Goal: Navigation & Orientation: Find specific page/section

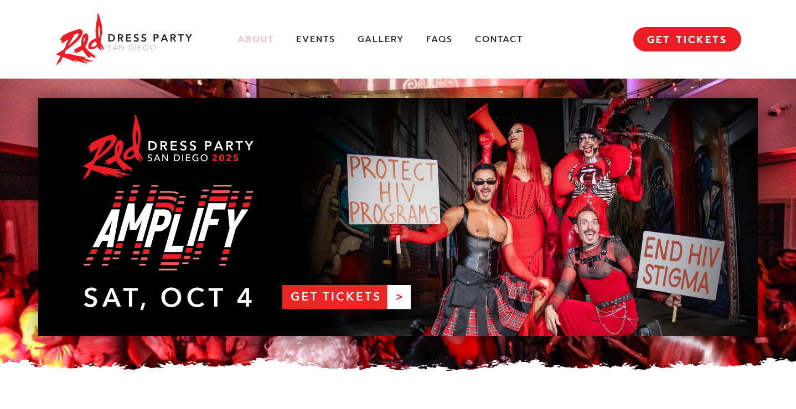
click at [255, 40] on link "About" at bounding box center [256, 40] width 37 height 12
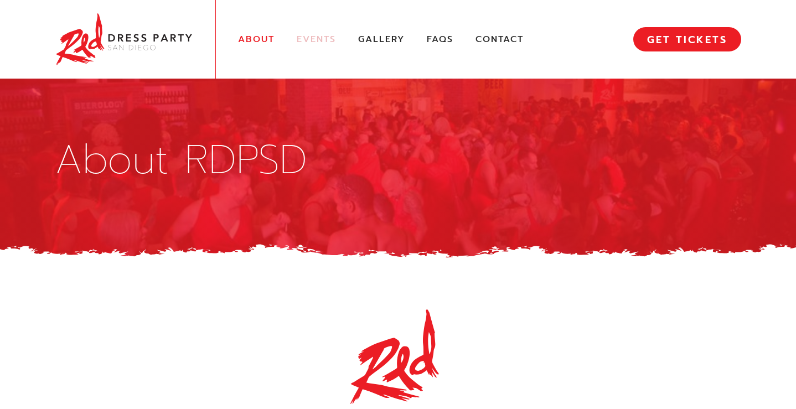
click at [321, 34] on link "Events" at bounding box center [316, 40] width 39 height 12
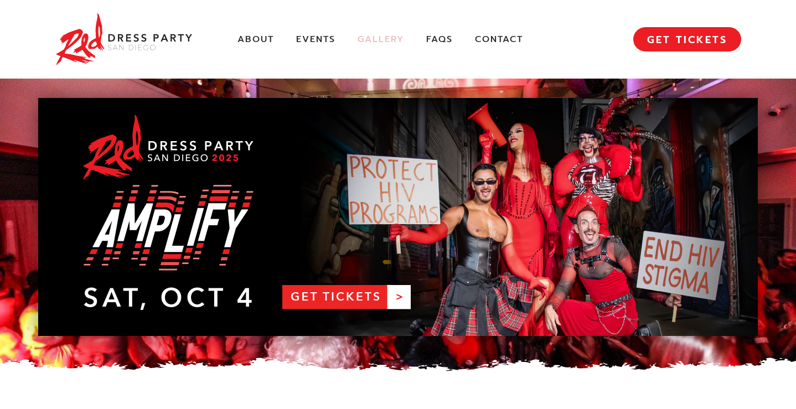
click at [379, 42] on link "Gallery" at bounding box center [381, 40] width 47 height 12
click at [437, 35] on link "FAQs" at bounding box center [439, 40] width 27 height 12
click at [708, 44] on link "GET TICKETS" at bounding box center [687, 39] width 108 height 24
